Goal: Check status: Check status

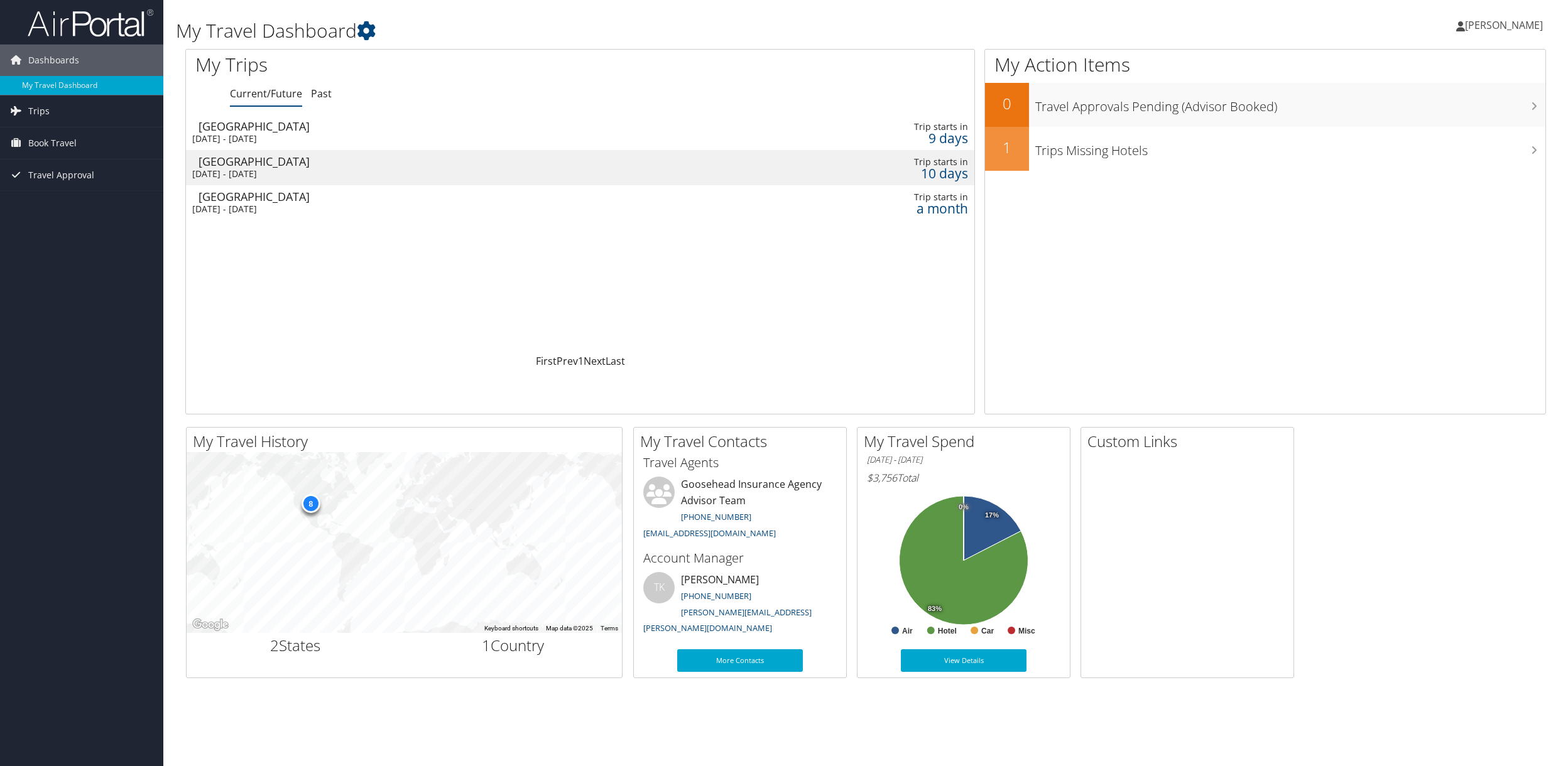
click at [319, 212] on div "[DATE] - [DATE]" at bounding box center [430, 209] width 474 height 12
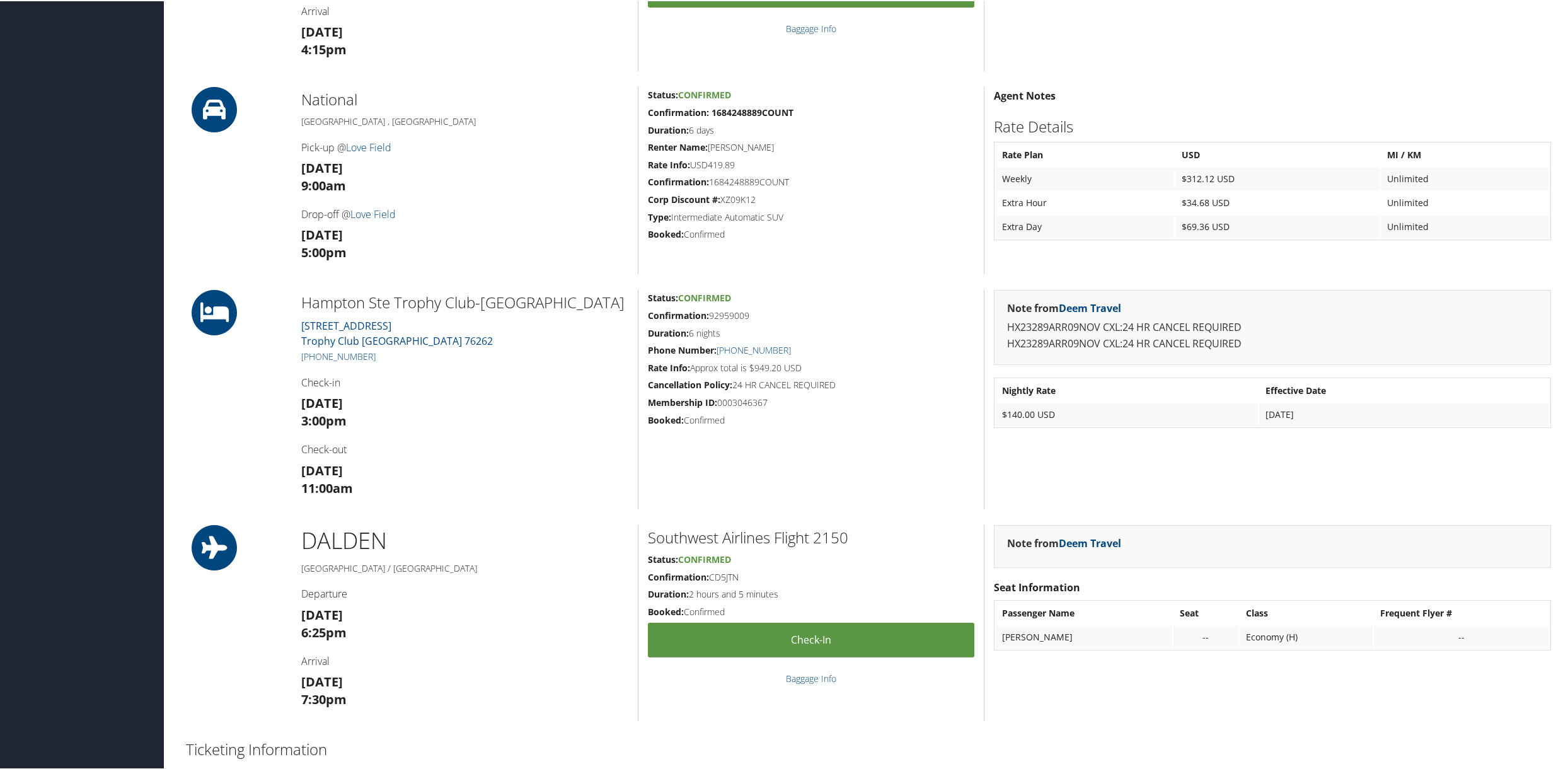
scroll to position [568, 0]
